Goal: Task Accomplishment & Management: Complete application form

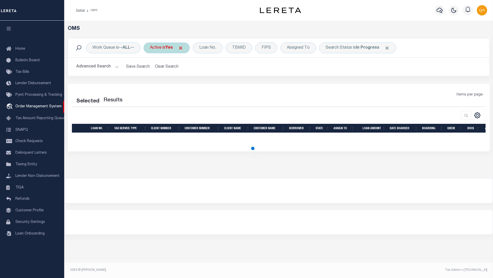
click at [183, 48] on span at bounding box center [180, 47] width 5 height 5
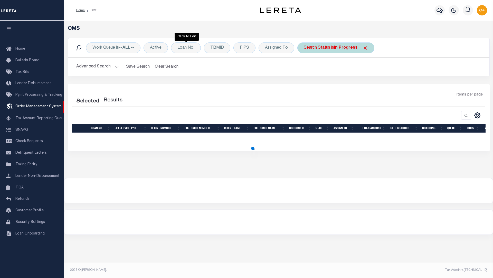
click at [364, 48] on span at bounding box center [365, 47] width 5 height 5
select select "200"
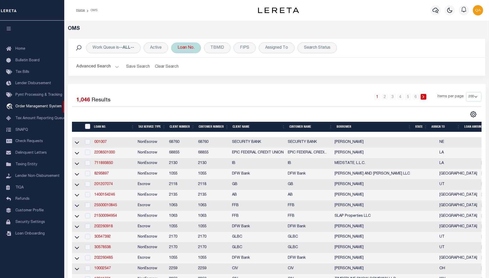
click at [186, 48] on div "Loan No." at bounding box center [186, 47] width 30 height 11
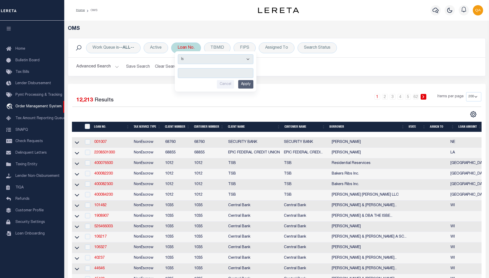
type input "Automation-09-30-25T12:56:02-1"
click at [246, 84] on input "Apply" at bounding box center [245, 84] width 15 height 8
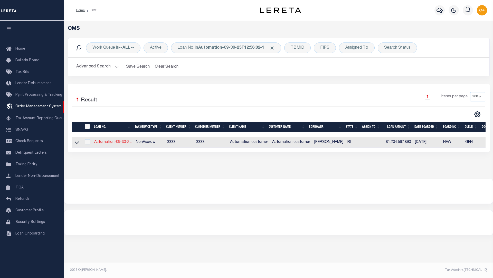
click at [113, 142] on link "Automation-09-30-2..." at bounding box center [113, 142] width 38 height 4
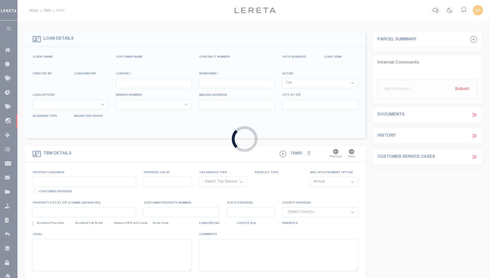
type input "Automation-09-30-25T12:56:02-1"
type input "[PERSON_NAME]"
select select
type input "[STREET_ADDRESS][PERSON_NAME]"
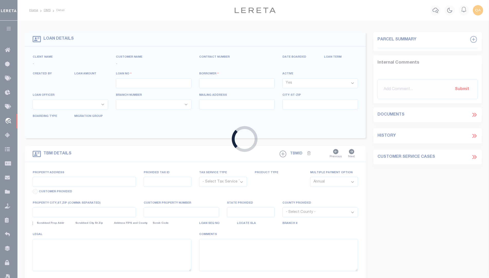
type input "BRISTOL RI 02809-4402"
type input "[DATE]"
select select "10"
select select "NonEscrow"
type input "[STREET_ADDRESS][PERSON_NAME]"
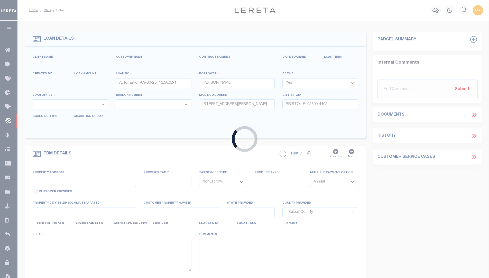
type input "BRISTOL RI 02809-4402"
type input "RI"
